Goal: Task Accomplishment & Management: Complete application form

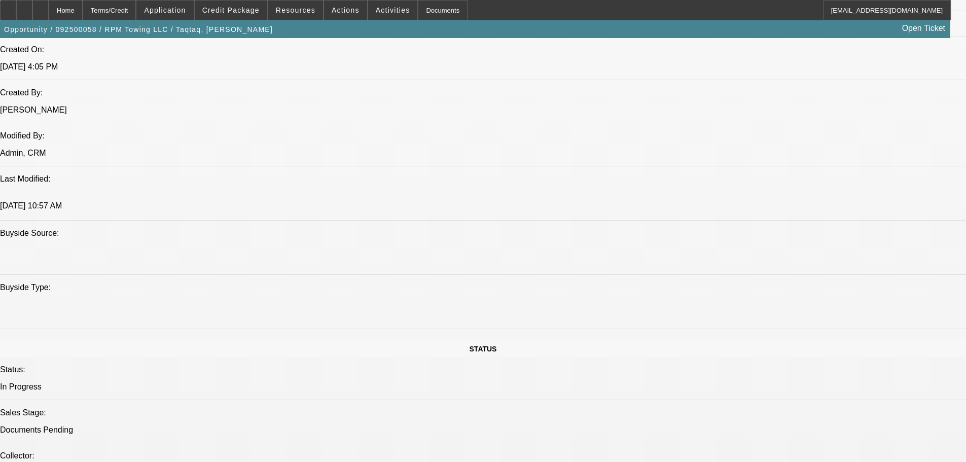
select select "0"
select select "2"
select select "0"
select select "6"
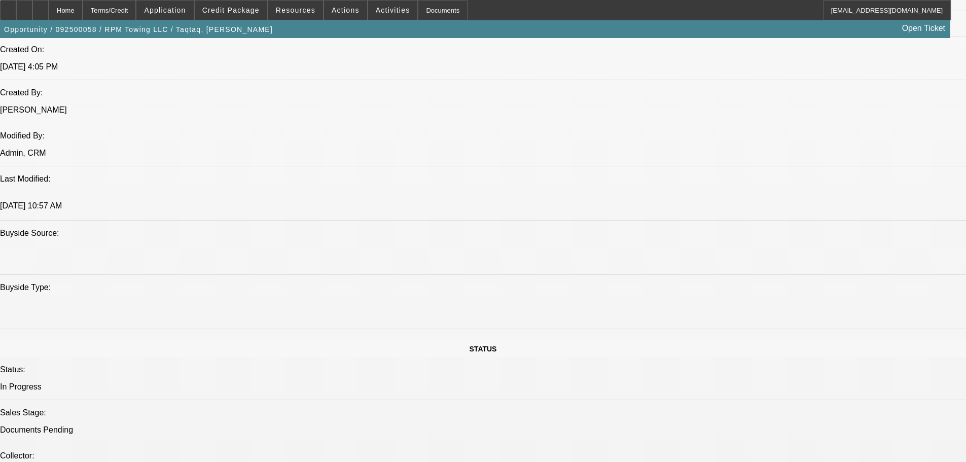
select select "0"
select select "6"
select select "0"
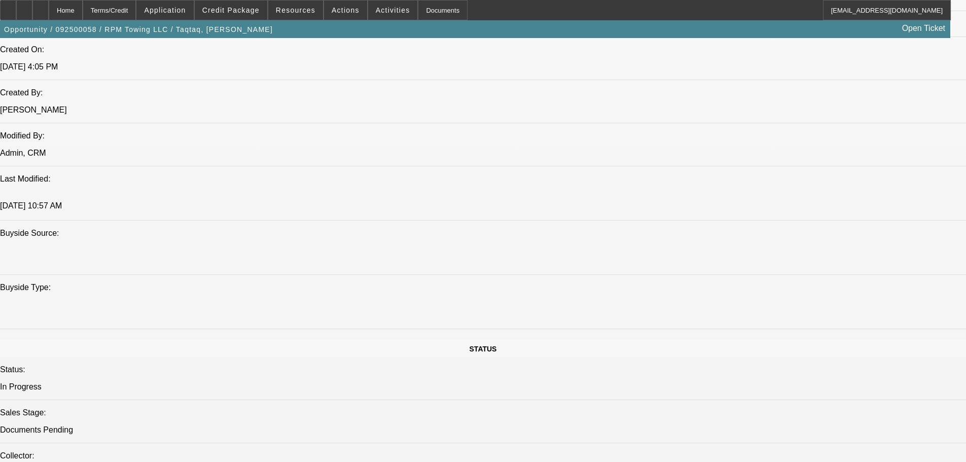
select select "2"
select select "0"
select select "6"
select select "0"
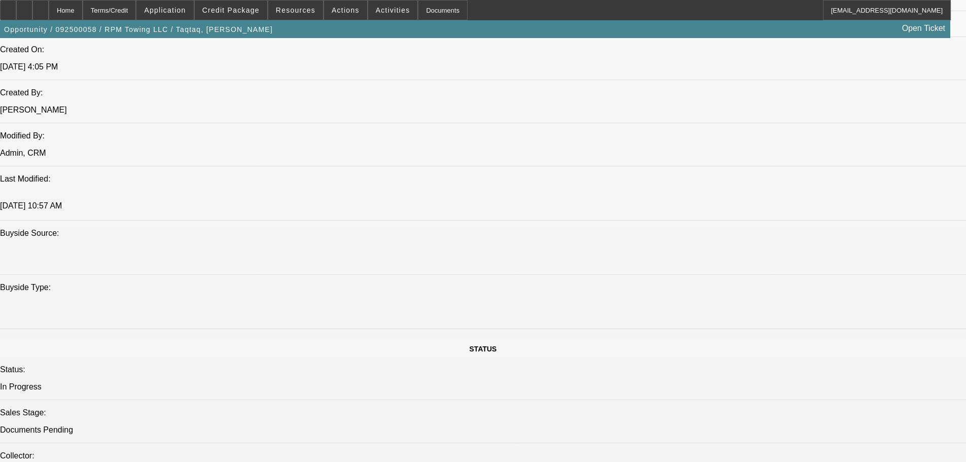
select select "2"
select select "0"
select select "6"
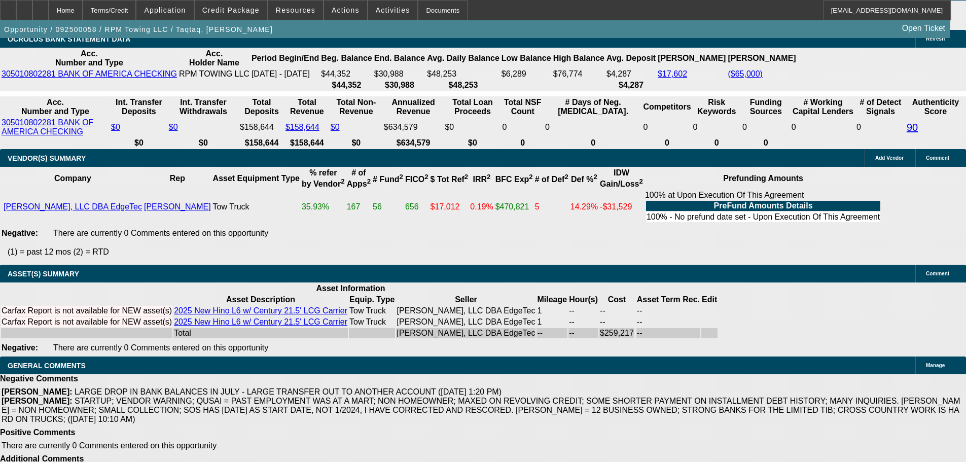
scroll to position [2121, 0]
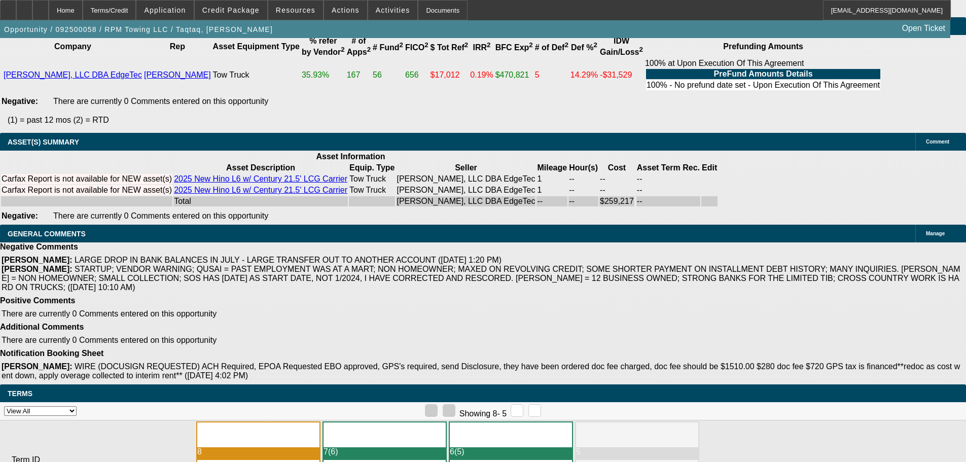
select select "3"
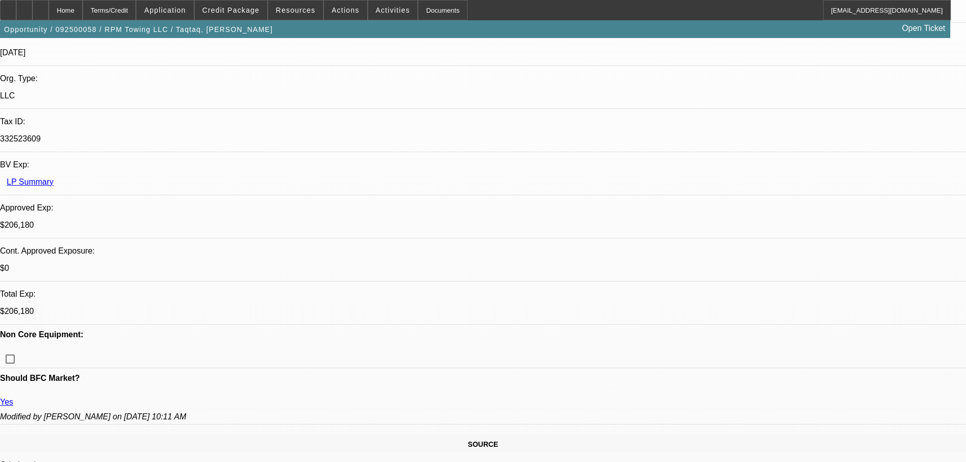
scroll to position [253, 0]
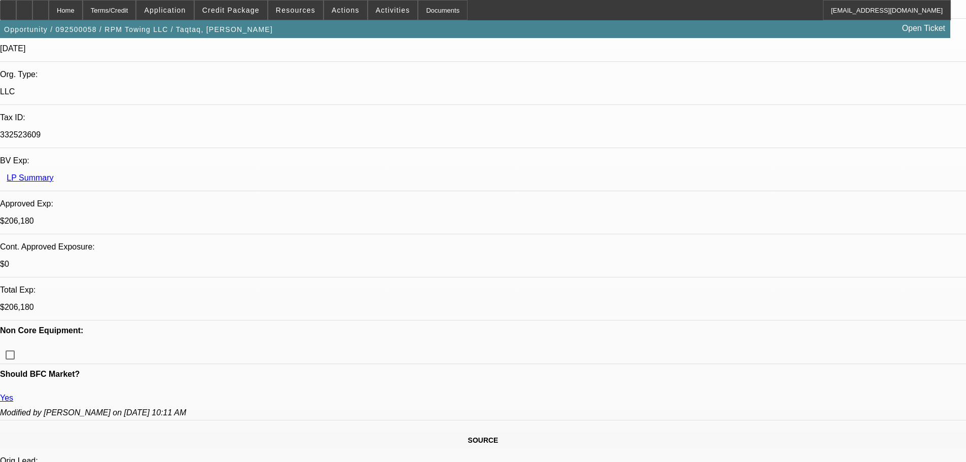
type textarea "APPROVED, GPS REQUIRED."
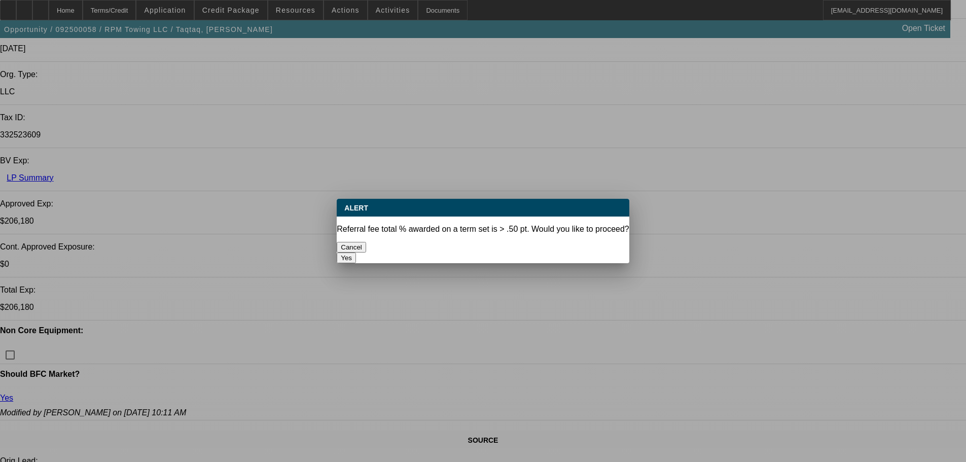
scroll to position [0, 0]
click at [356, 252] on button "Yes" at bounding box center [346, 257] width 19 height 11
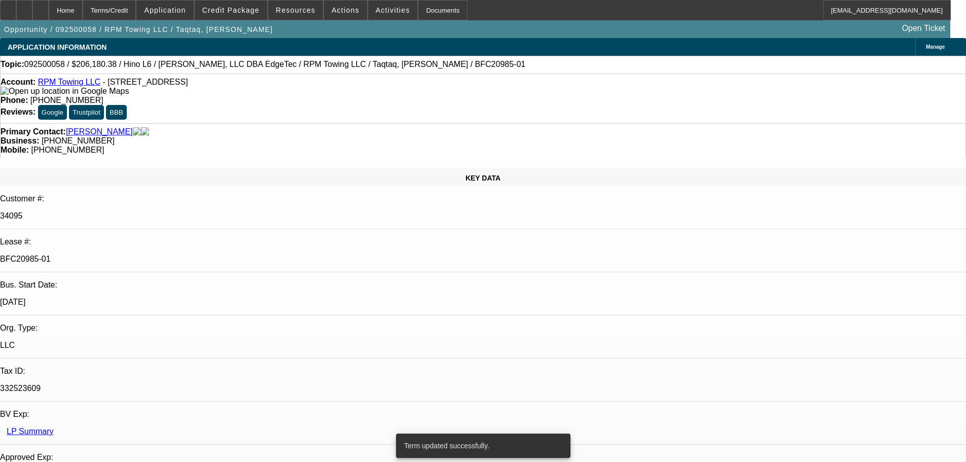
select select "0"
select select "2"
select select "0"
select select "6"
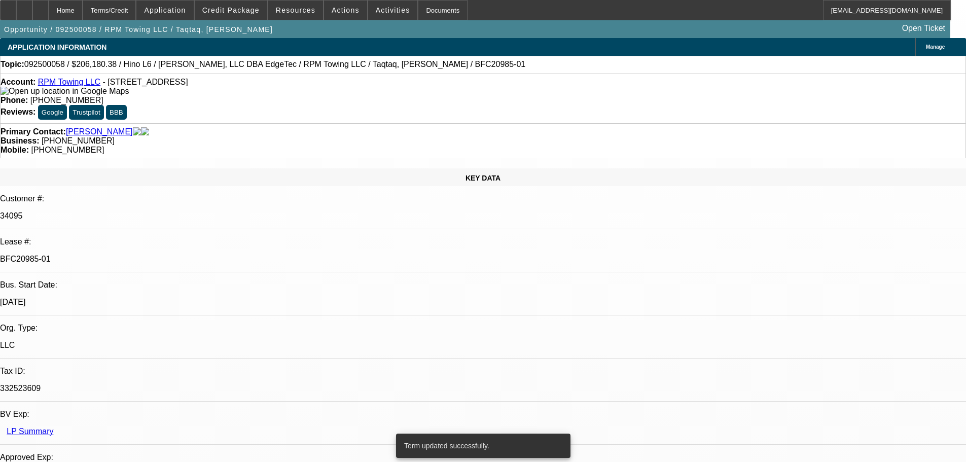
select select "0"
select select "6"
select select "0"
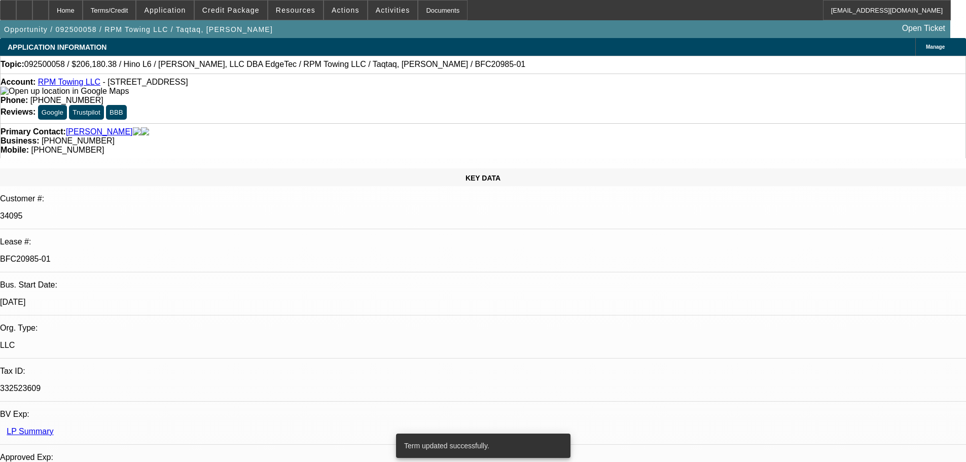
select select "2"
select select "0"
select select "6"
select select "0"
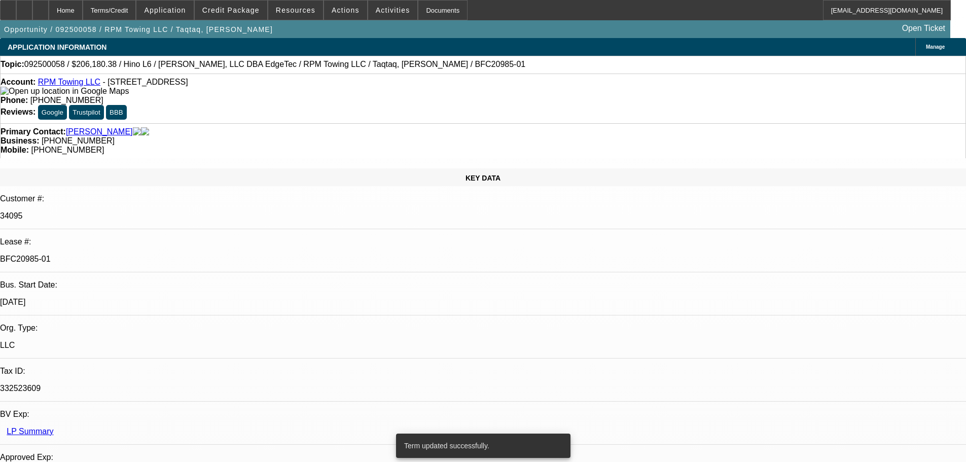
select select "2"
select select "0"
select select "6"
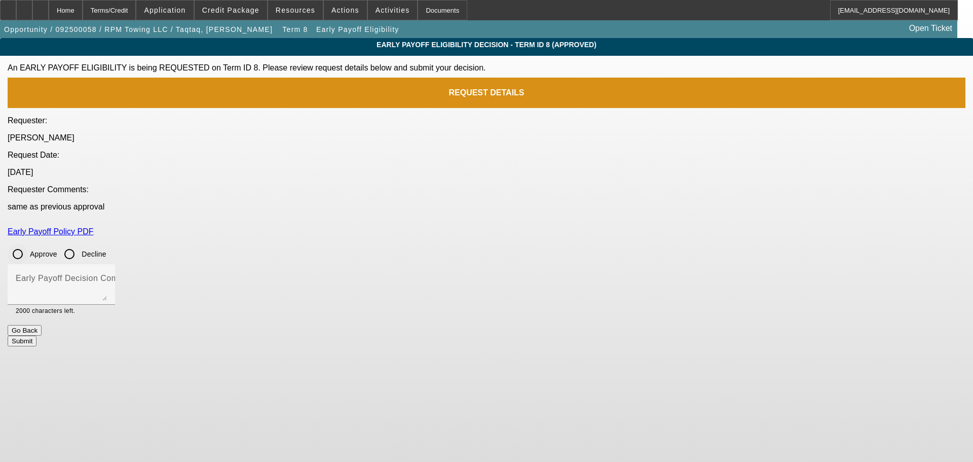
click at [28, 244] on input "Approve" at bounding box center [18, 254] width 20 height 20
radio input "true"
click at [107, 276] on textarea "Early Payoff Decision Comment" at bounding box center [61, 288] width 91 height 24
type textarea "APPROVED"
click at [37, 336] on button "Submit" at bounding box center [22, 341] width 29 height 11
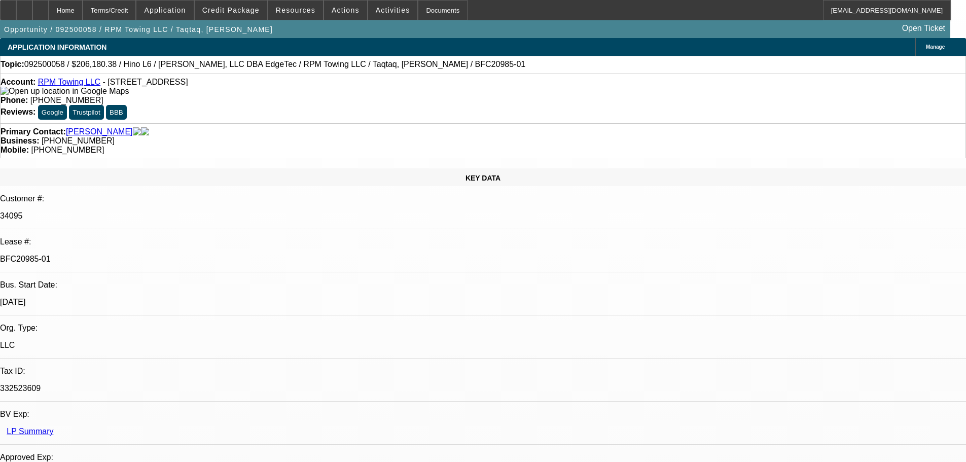
select select "0"
select select "2"
select select "0"
select select "6"
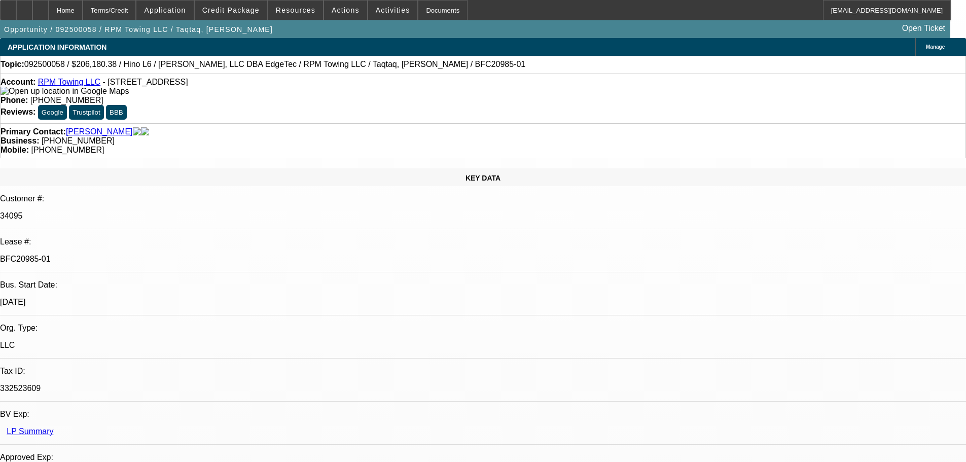
select select "0"
select select "6"
select select "0"
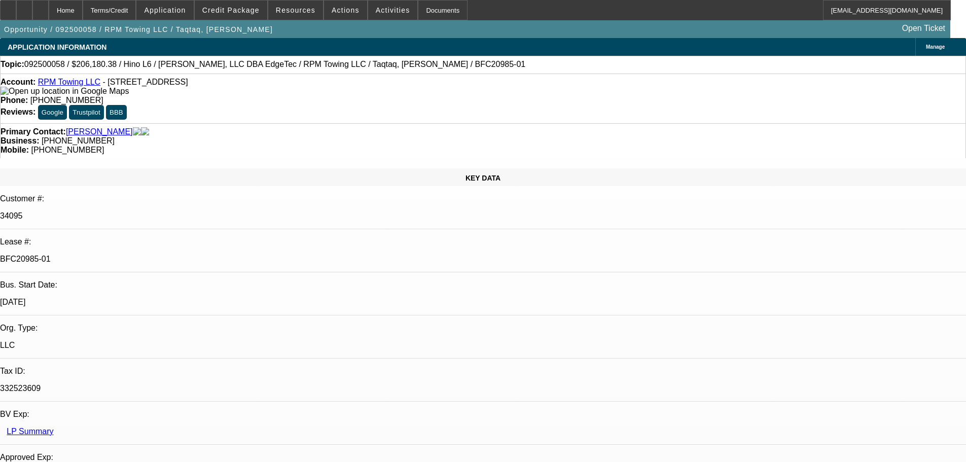
select select "2"
select select "0"
select select "6"
select select "0"
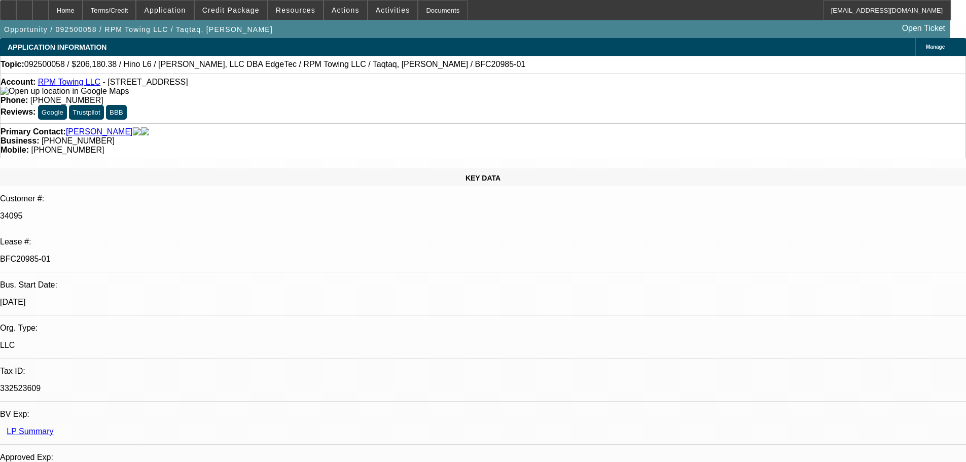
select select "2"
select select "0"
select select "6"
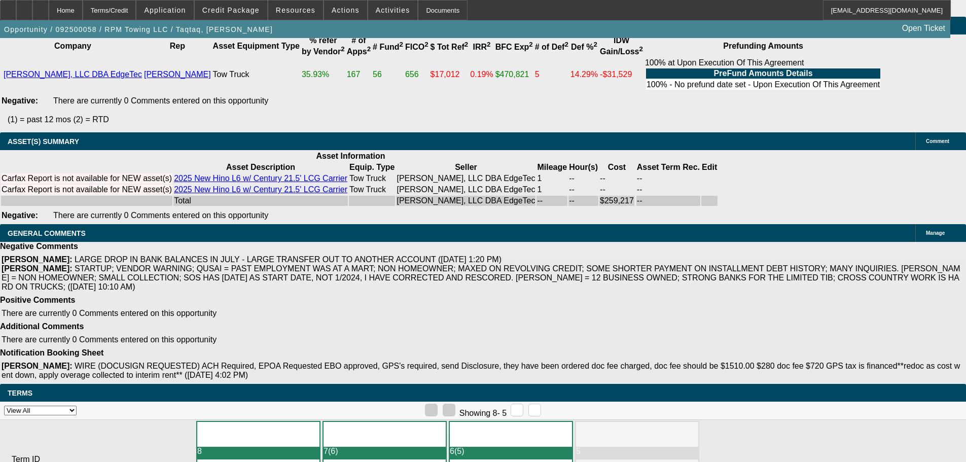
scroll to position [2130, 0]
